Goal: Obtain resource: Obtain resource

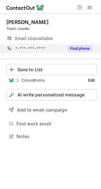
scroll to position [132, 101]
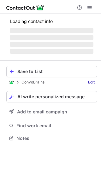
scroll to position [137, 101]
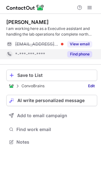
click at [70, 57] on button "Find phone" at bounding box center [79, 54] width 25 height 6
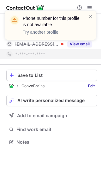
click at [89, 16] on span at bounding box center [90, 16] width 5 height 6
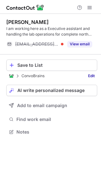
scroll to position [127, 101]
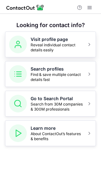
click at [79, 41] on h5 "Visit profile page" at bounding box center [57, 39] width 52 height 6
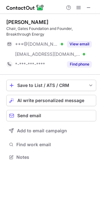
scroll to position [153, 100]
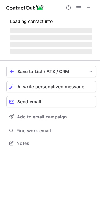
scroll to position [143, 100]
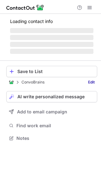
scroll to position [137, 101]
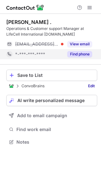
click at [78, 54] on button "Find phone" at bounding box center [79, 54] width 25 height 6
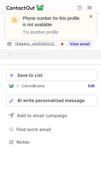
click at [89, 15] on span at bounding box center [90, 16] width 5 height 6
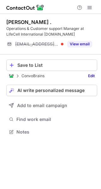
scroll to position [127, 101]
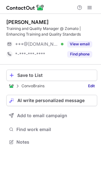
scroll to position [137, 101]
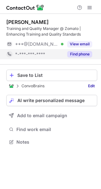
click at [70, 56] on button "Find phone" at bounding box center [79, 54] width 25 height 6
